Goal: Information Seeking & Learning: Learn about a topic

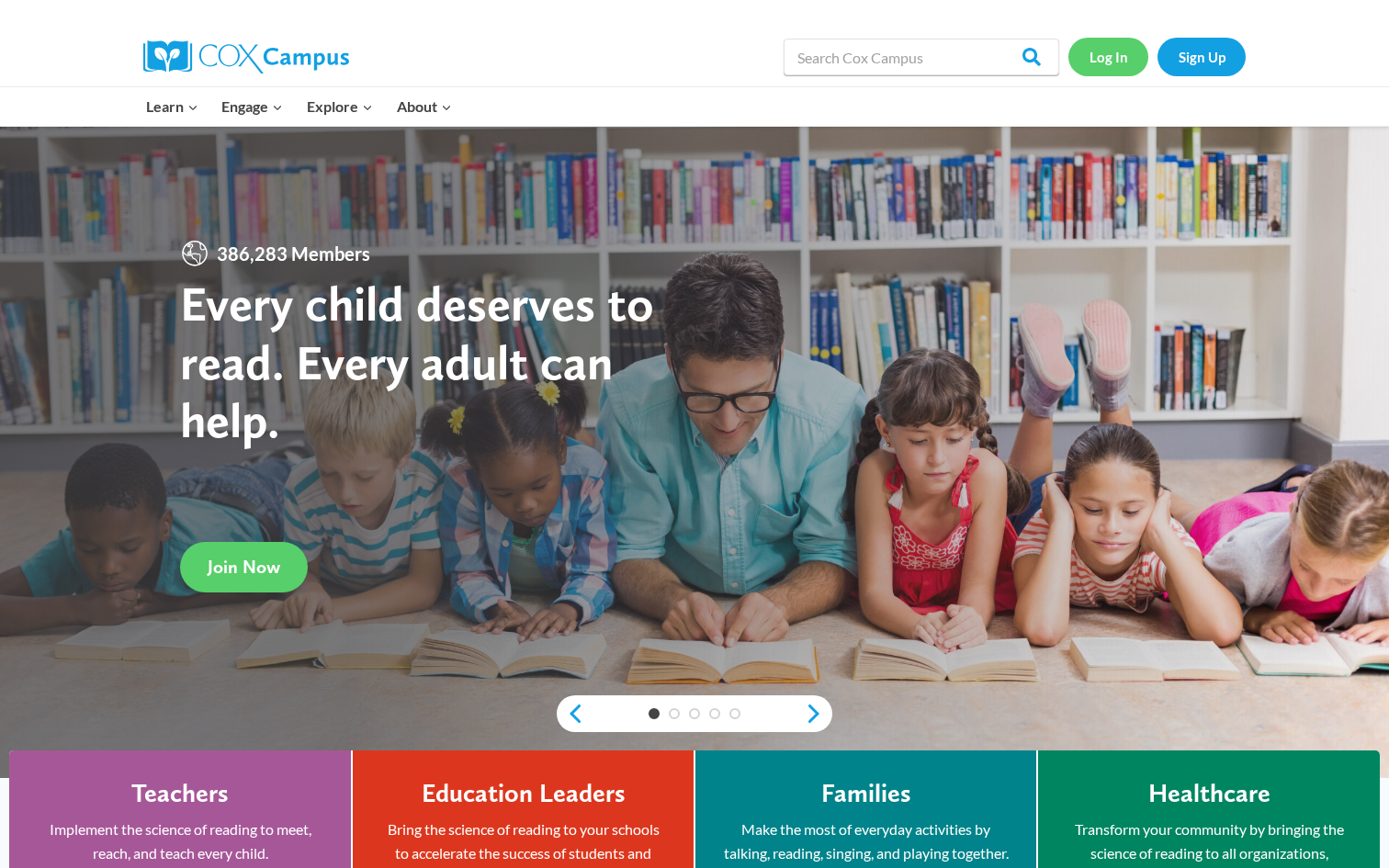
click at [1115, 60] on link "Log In" at bounding box center [1109, 57] width 80 height 38
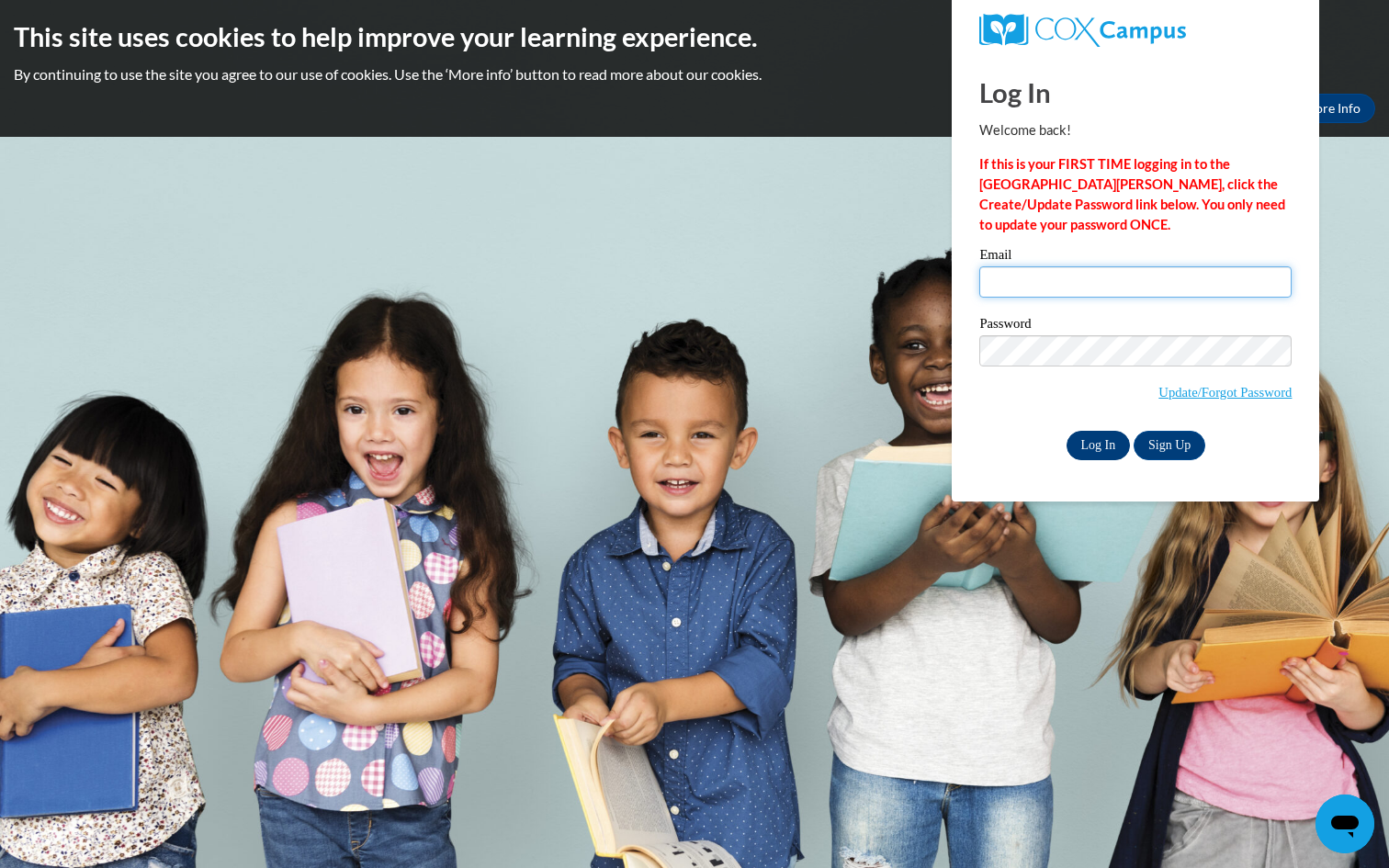
type input "molly.stefiuk@my.viu.ca"
click at [1106, 439] on input "Log In" at bounding box center [1099, 446] width 64 height 29
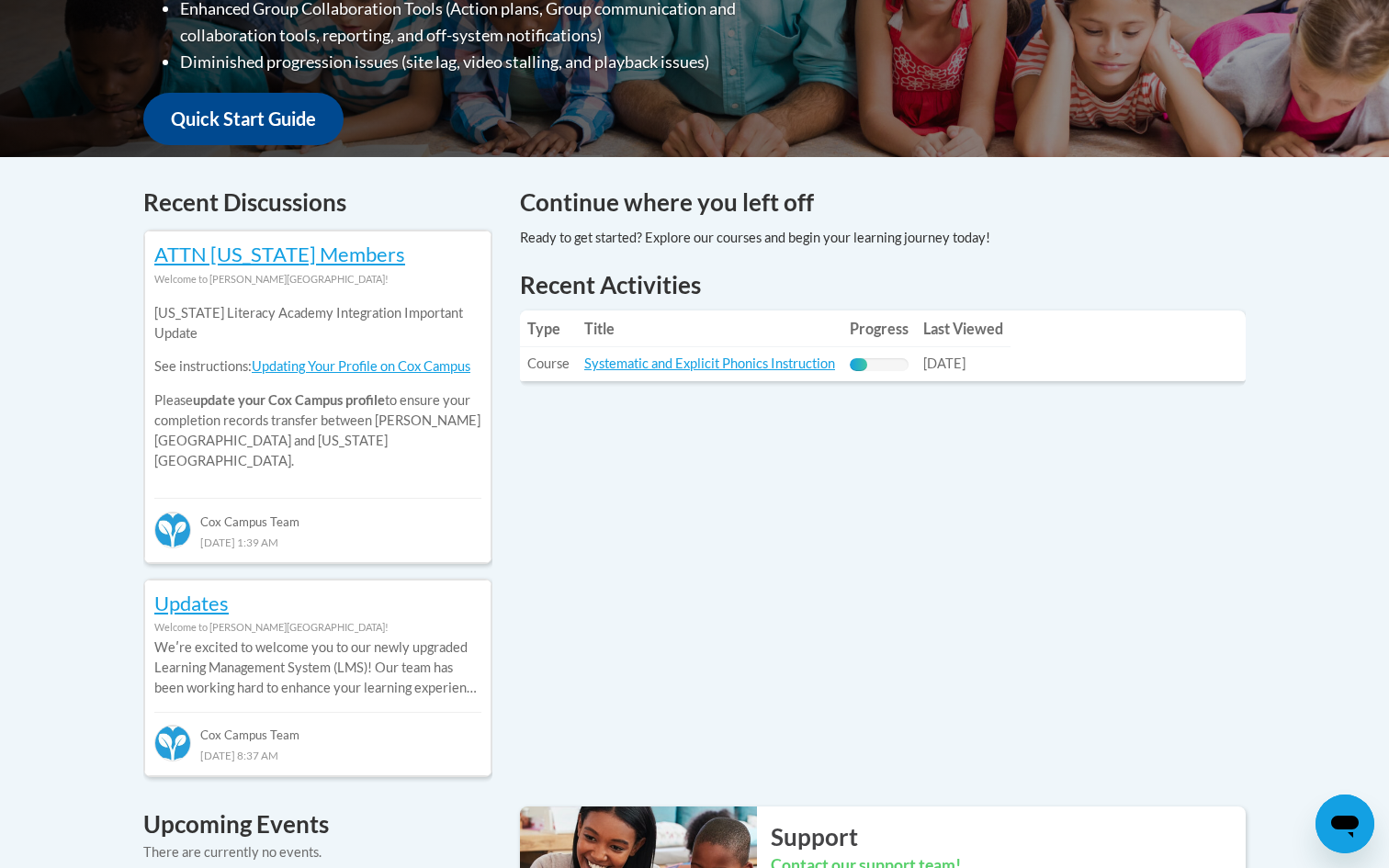
scroll to position [634, 0]
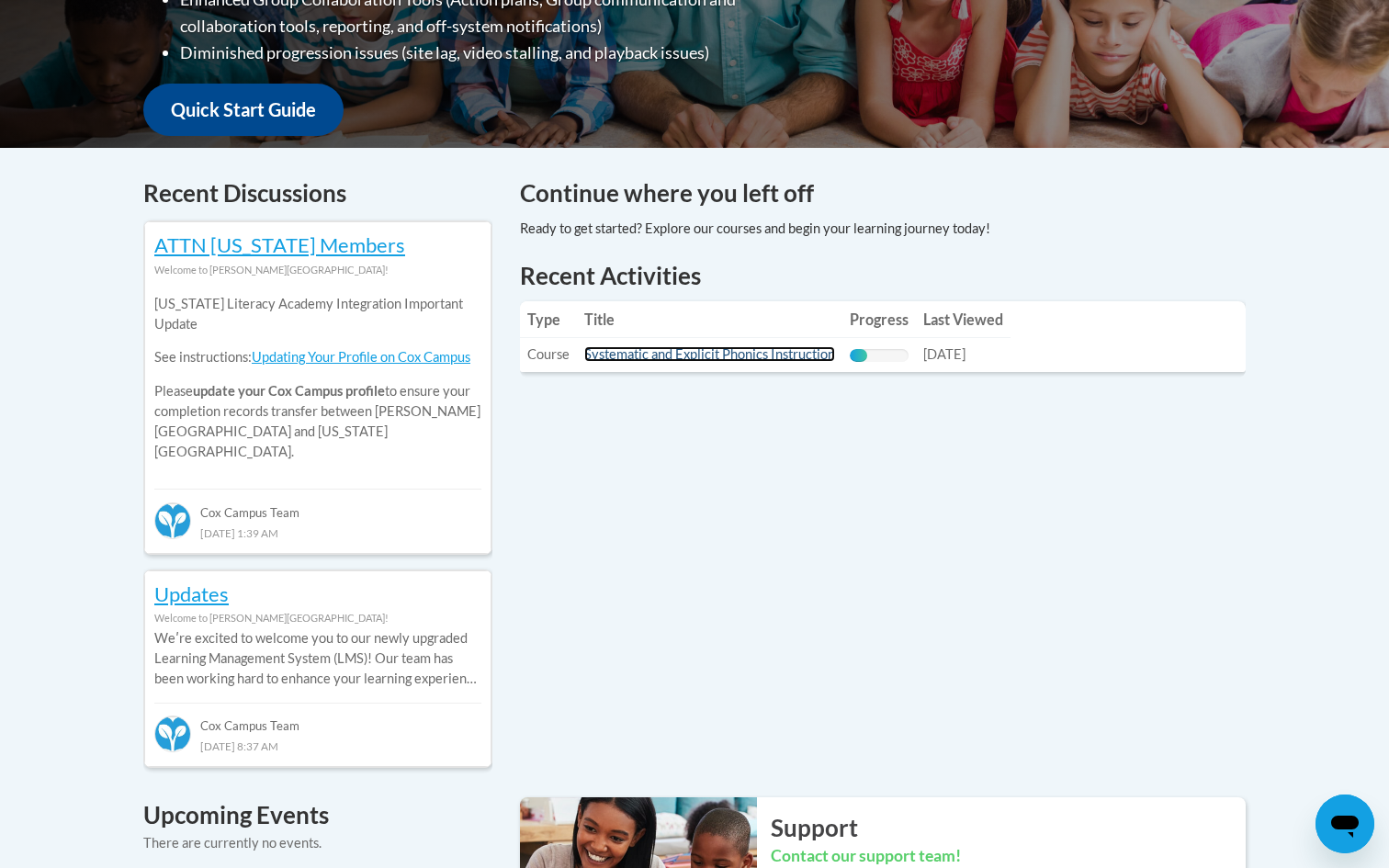
click at [641, 353] on link "Systematic and Explicit Phonics Instruction" at bounding box center [709, 354] width 251 height 16
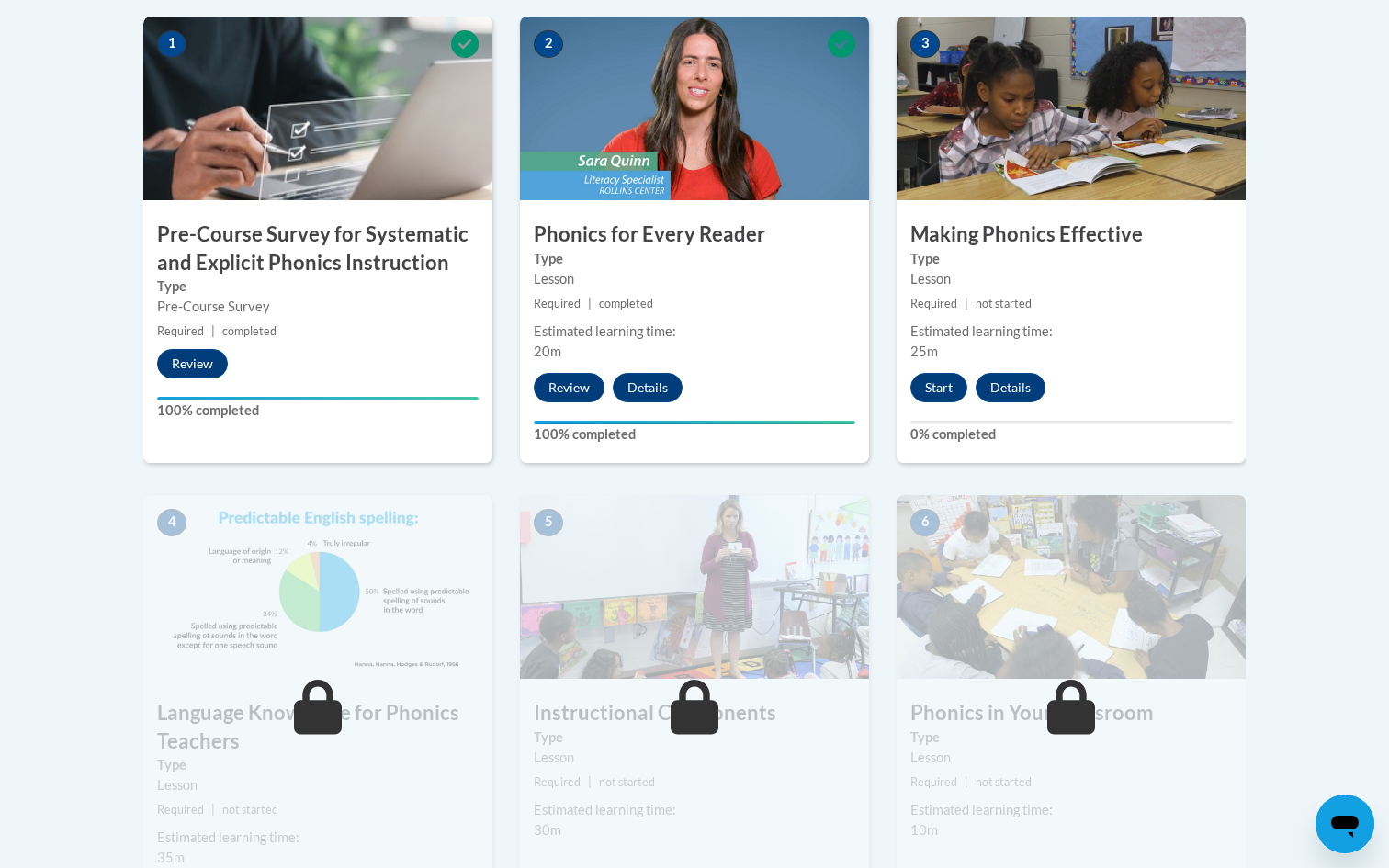
scroll to position [626, 0]
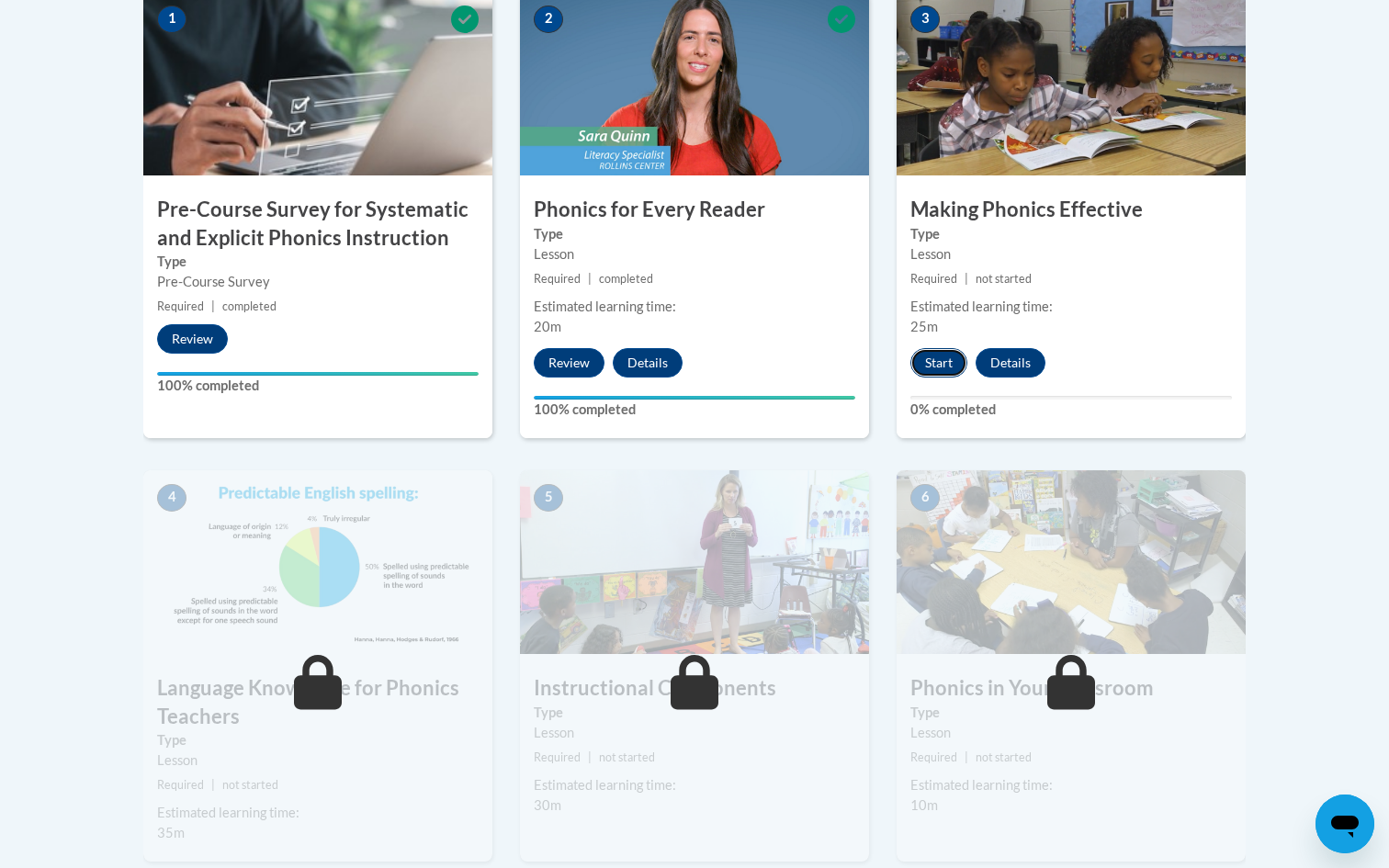
click at [940, 365] on button "Start" at bounding box center [939, 363] width 57 height 29
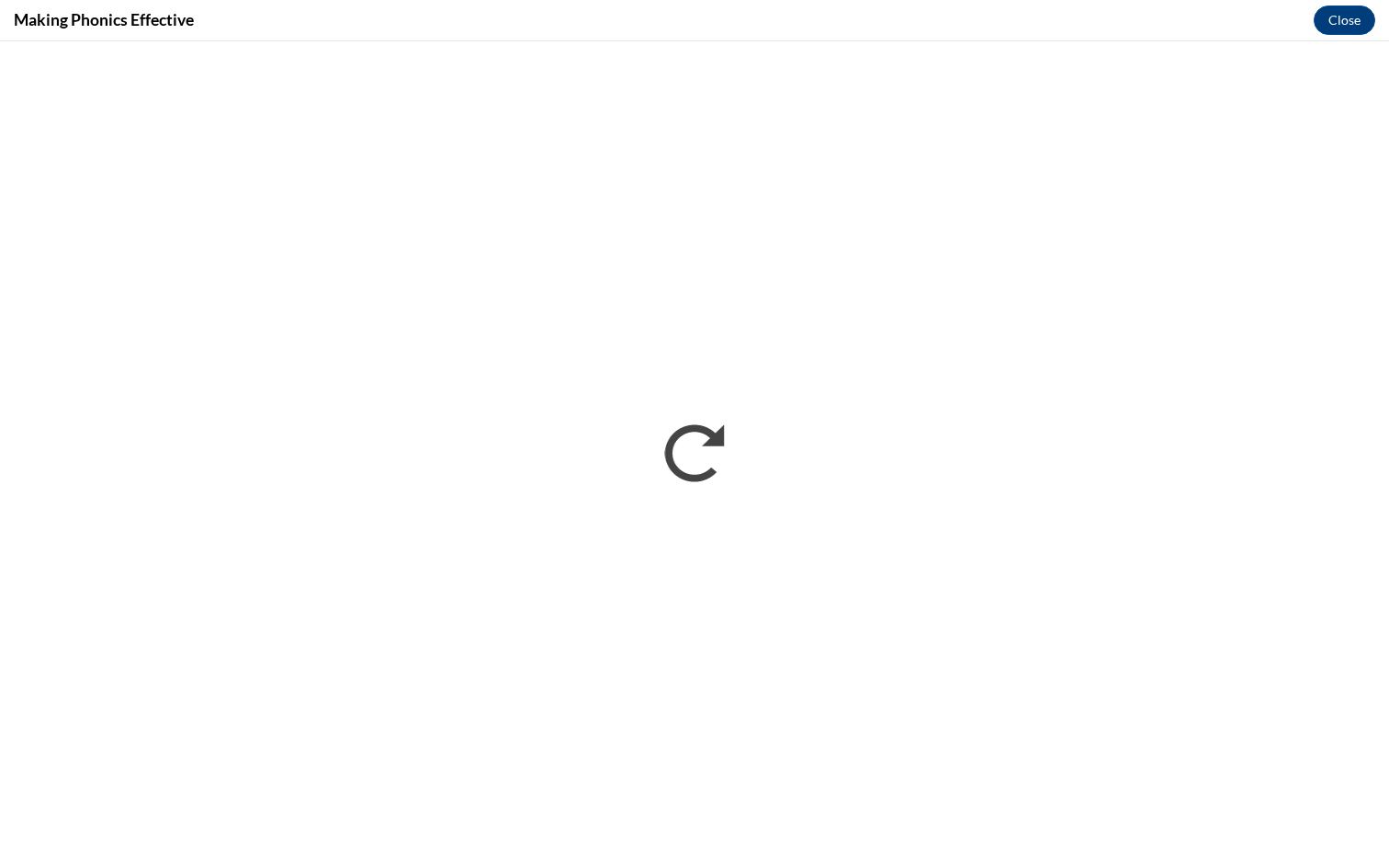
scroll to position [0, 0]
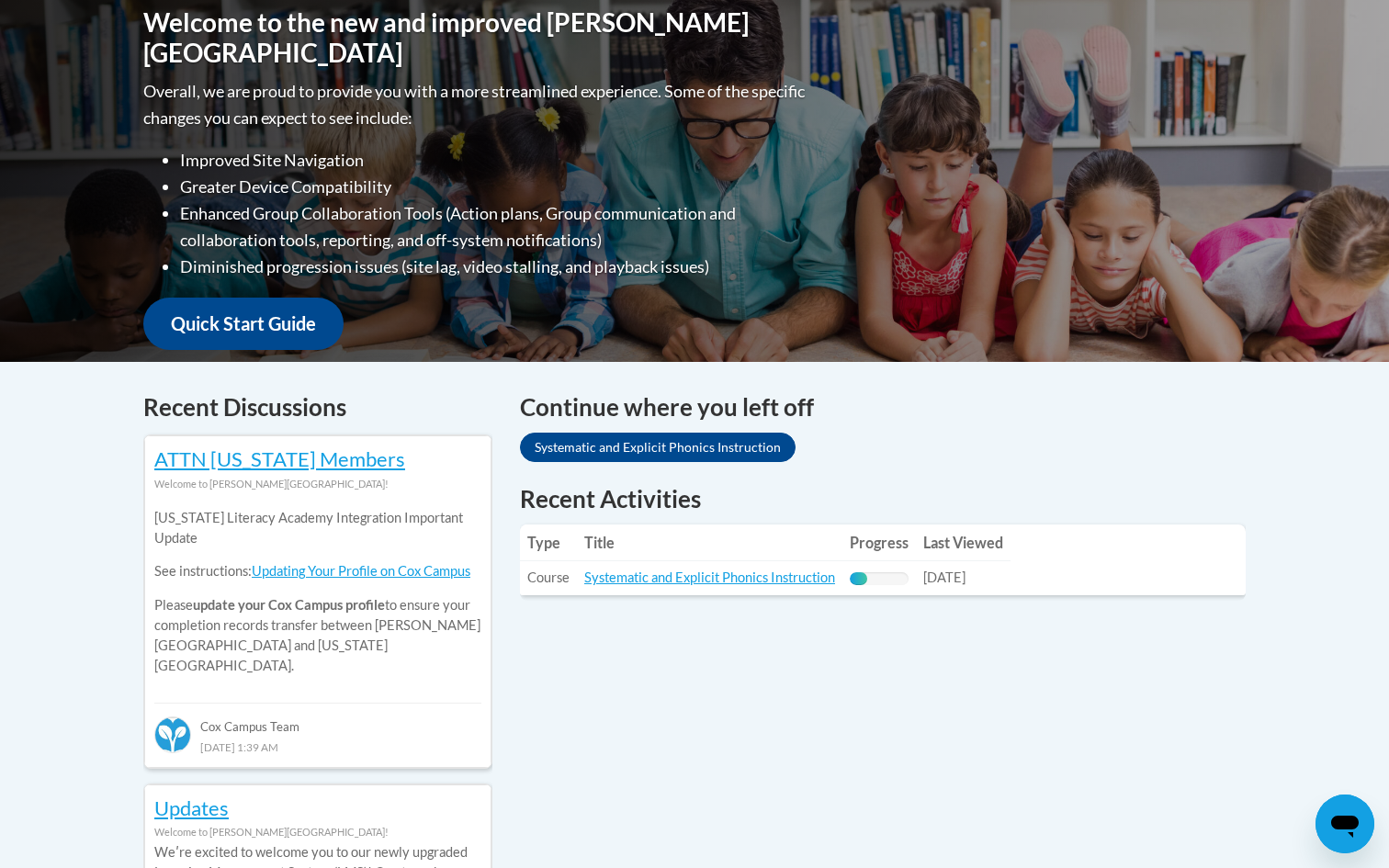
scroll to position [442, 0]
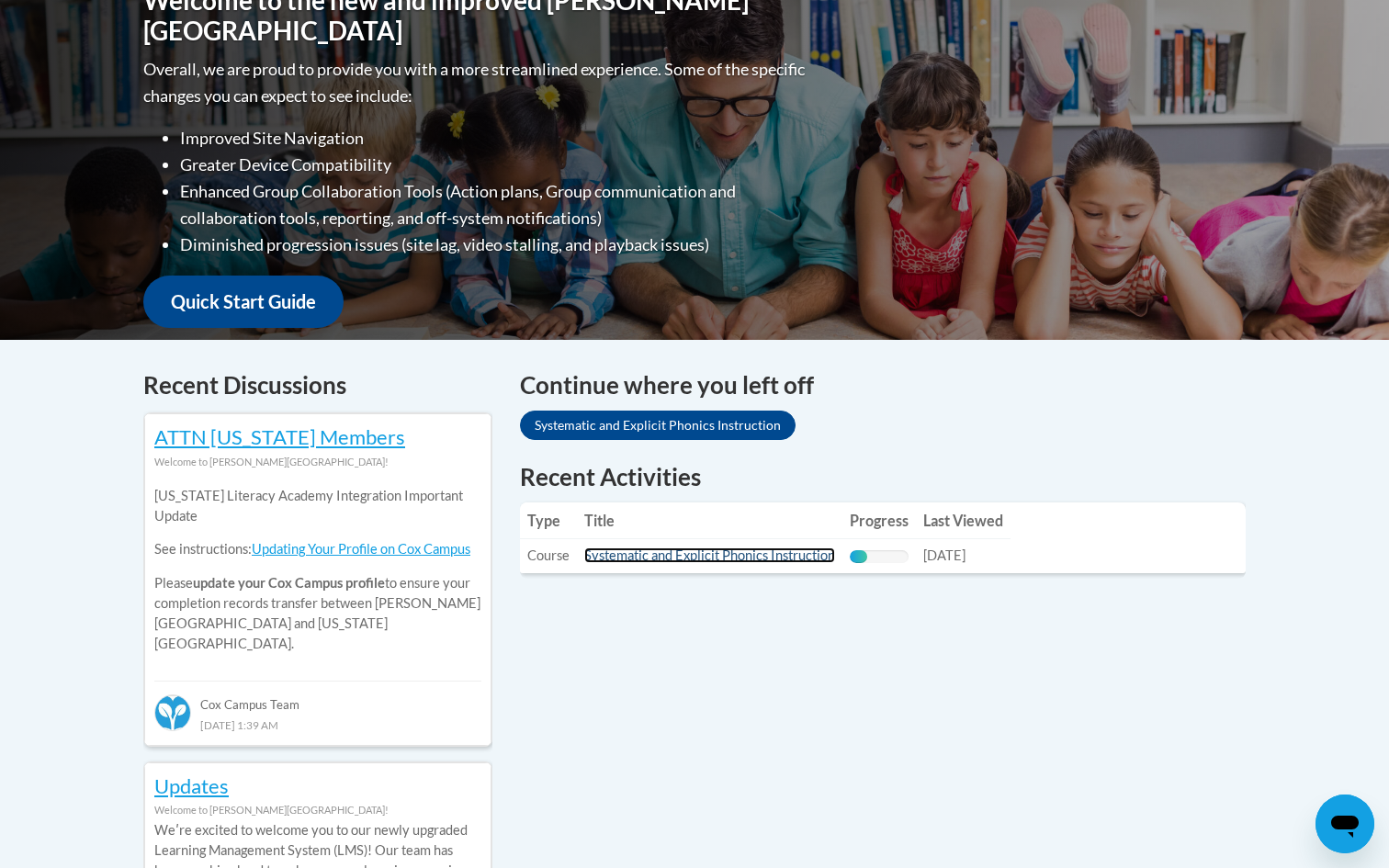
click at [710, 554] on link "Systematic and Explicit Phonics Instruction" at bounding box center [709, 556] width 251 height 16
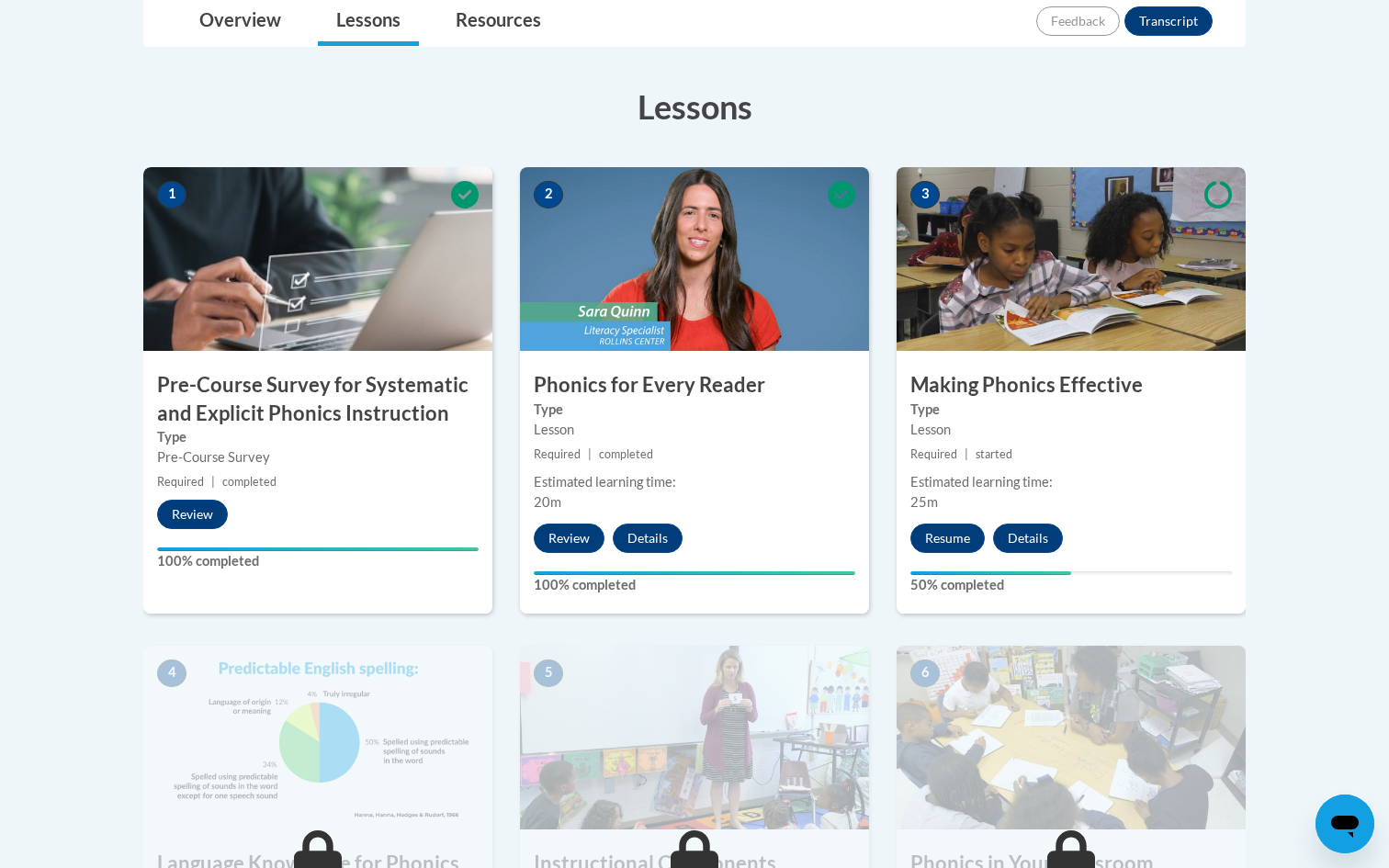
scroll to position [663, 0]
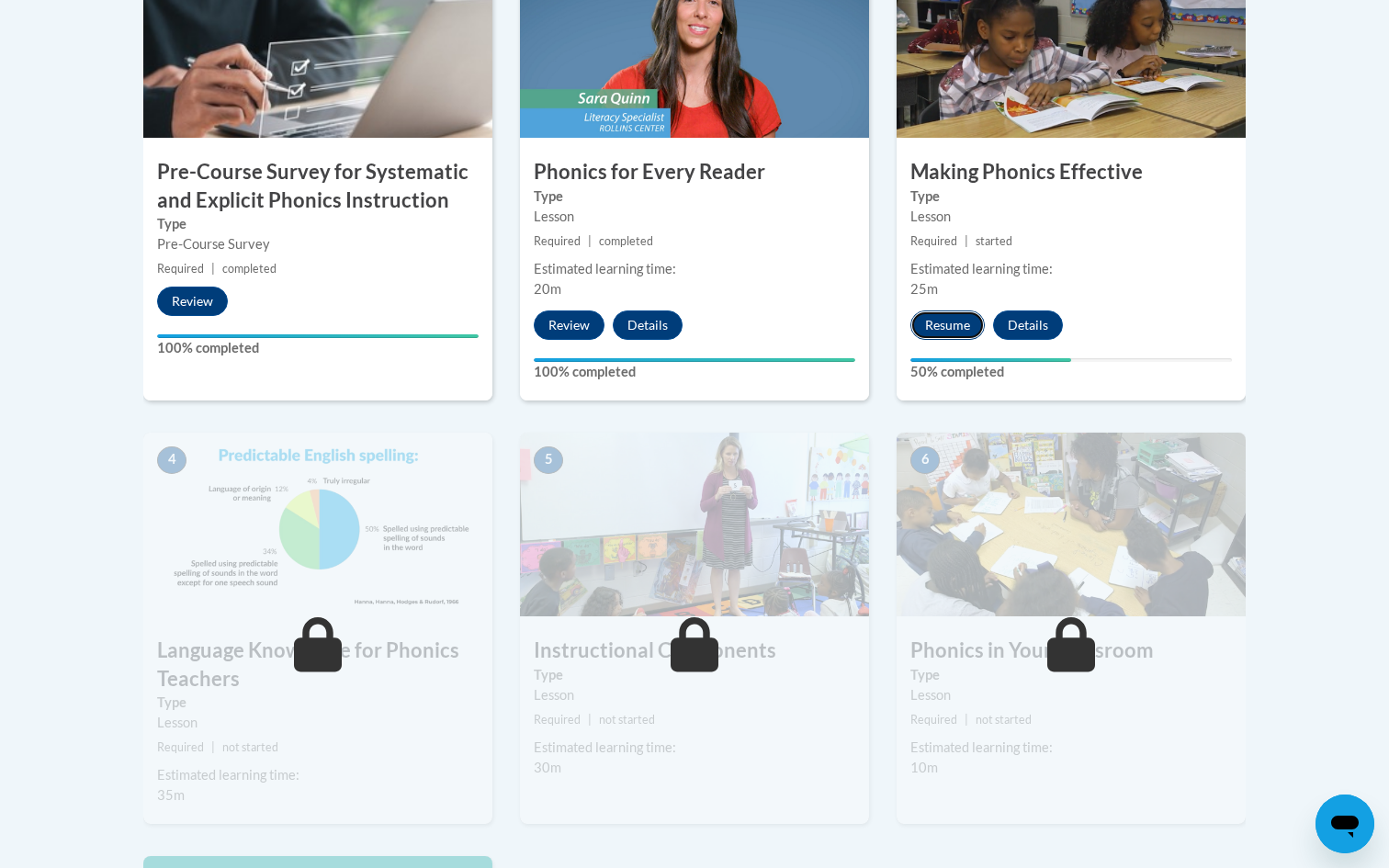
click at [962, 322] on button "Resume" at bounding box center [948, 325] width 74 height 29
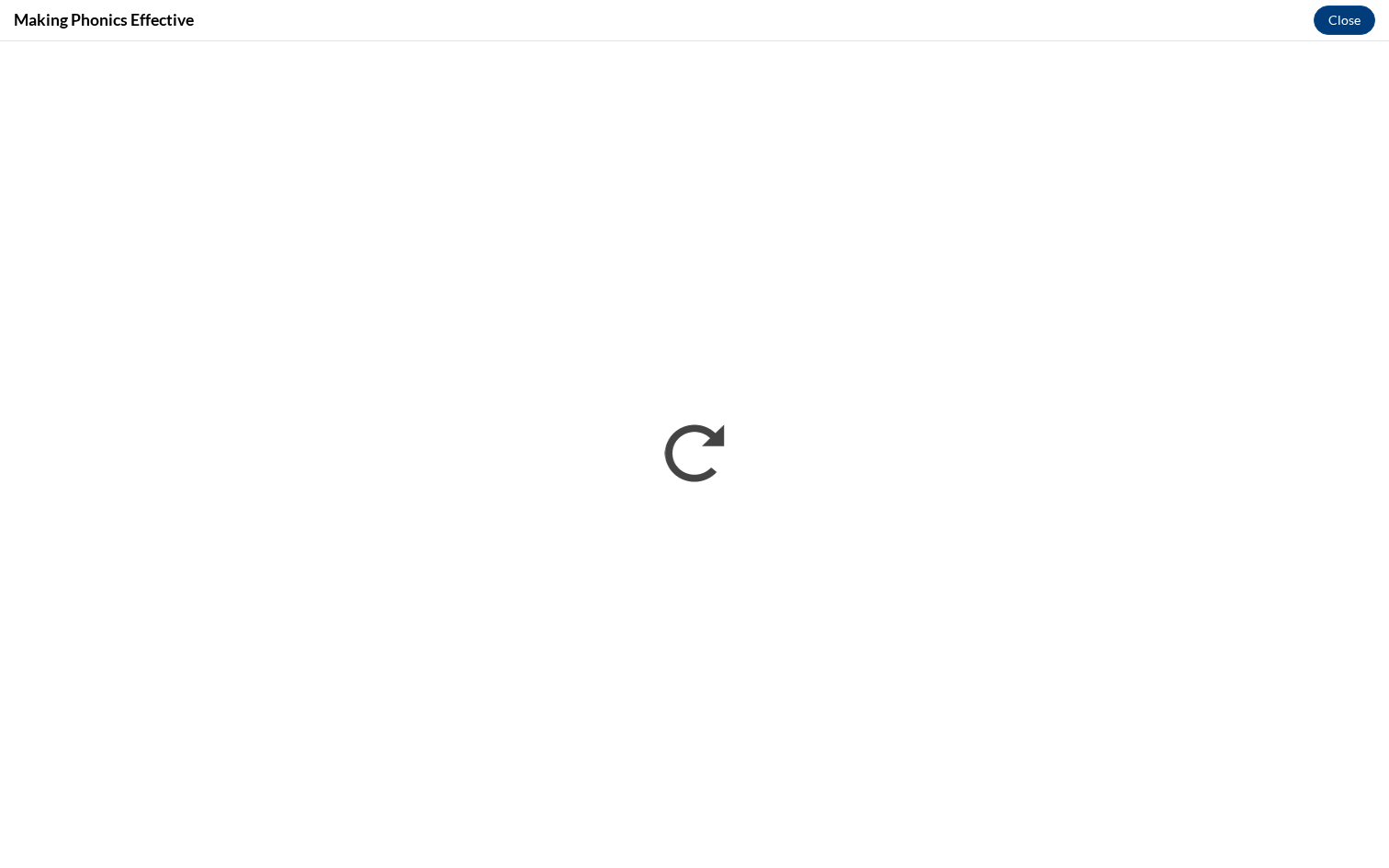
scroll to position [0, 0]
